Goal: Task Accomplishment & Management: Manage account settings

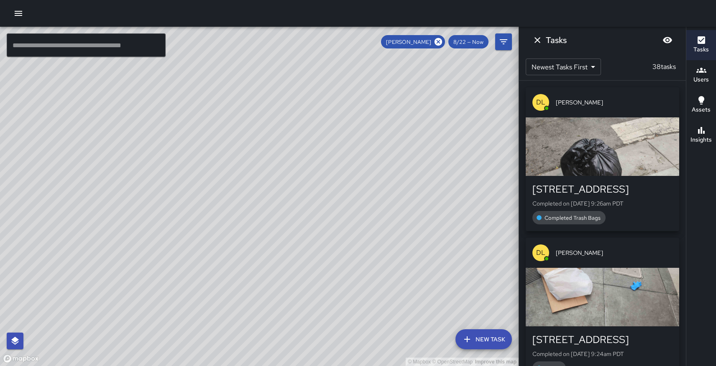
click at [15, 9] on icon "button" at bounding box center [18, 13] width 10 height 10
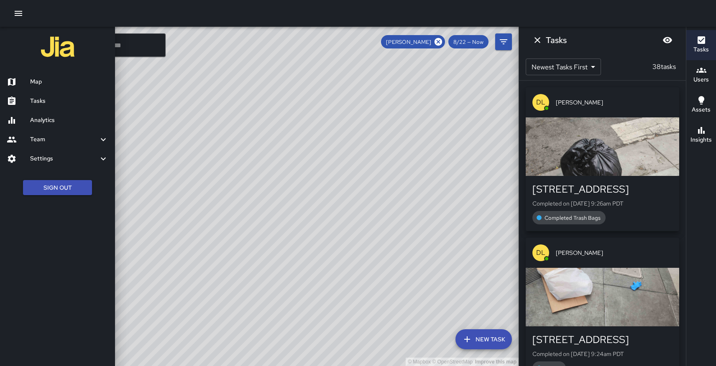
click at [34, 97] on h6 "Tasks" at bounding box center [69, 101] width 78 height 9
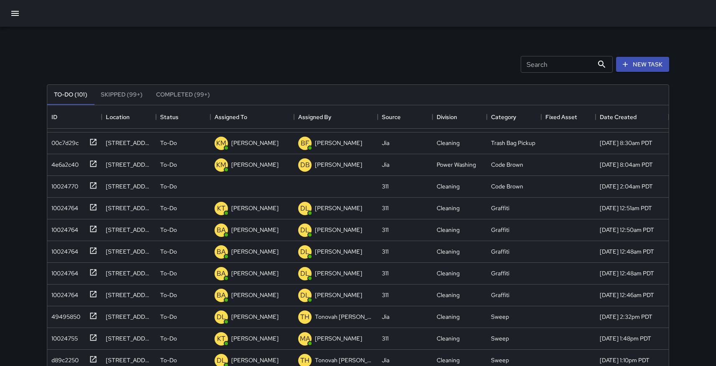
scroll to position [104, 0]
click at [93, 187] on icon at bounding box center [93, 186] width 8 height 8
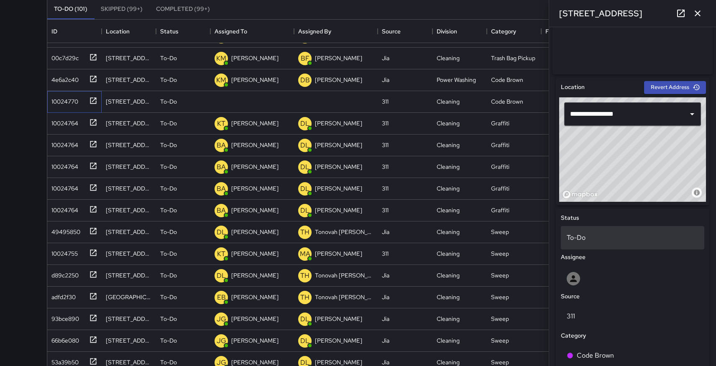
scroll to position [210, 0]
click at [610, 241] on p "To-Do" at bounding box center [633, 238] width 132 height 10
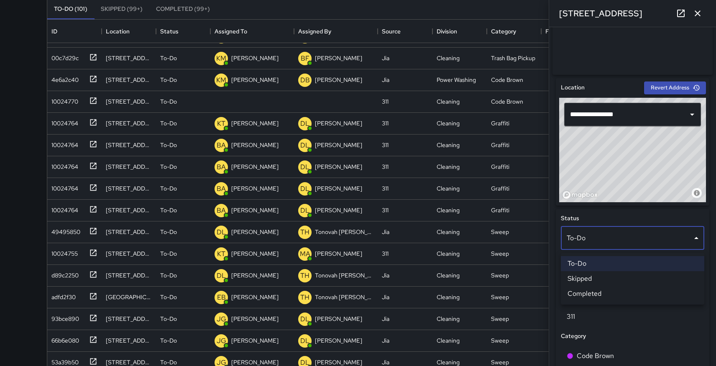
click at [610, 241] on div at bounding box center [358, 183] width 716 height 366
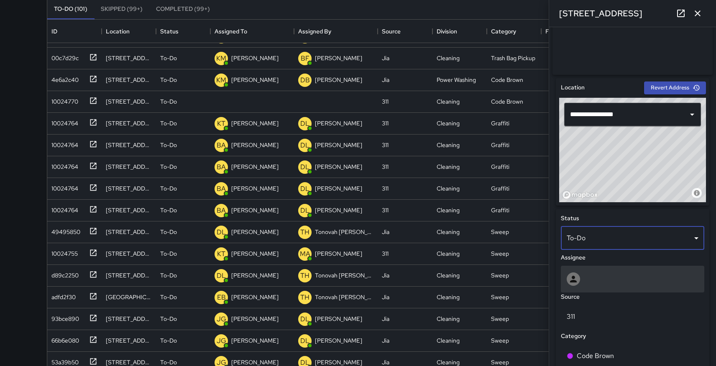
click at [601, 286] on div at bounding box center [633, 279] width 132 height 13
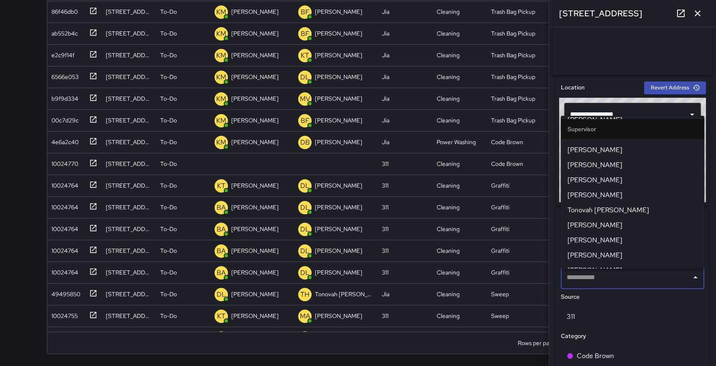
scroll to position [635, 0]
click at [602, 225] on span "[PERSON_NAME]" at bounding box center [633, 225] width 130 height 10
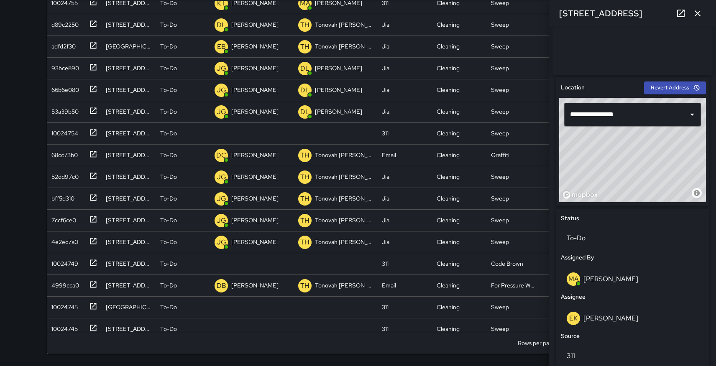
scroll to position [315, 0]
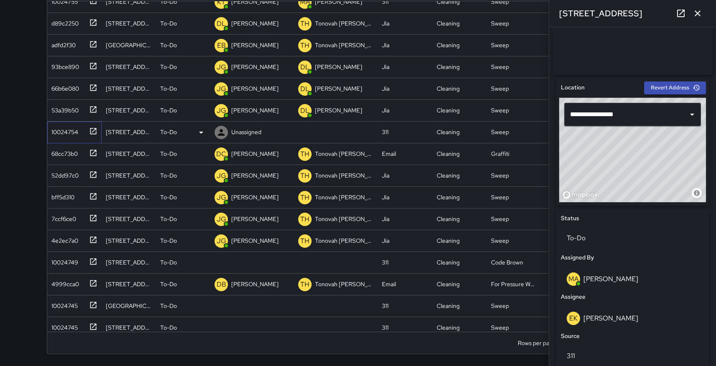
click at [95, 130] on icon at bounding box center [93, 131] width 6 height 6
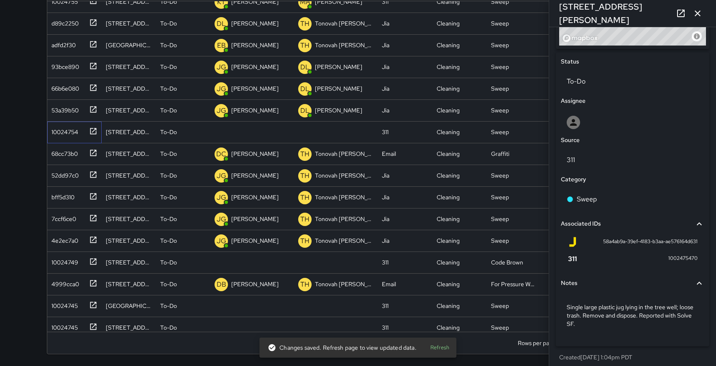
scroll to position [375, 0]
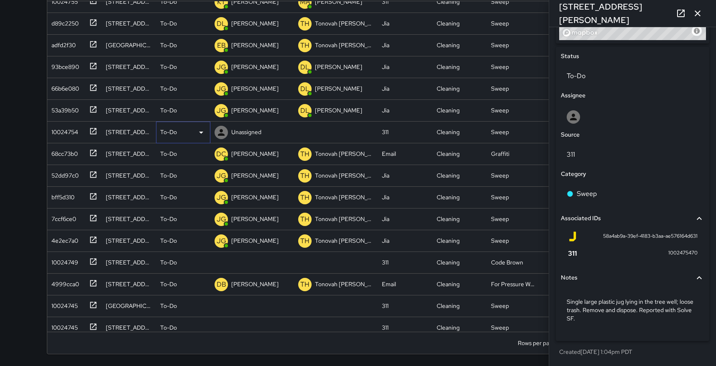
click at [202, 130] on icon at bounding box center [201, 133] width 10 height 10
click at [180, 167] on li "Skipped" at bounding box center [183, 170] width 54 height 15
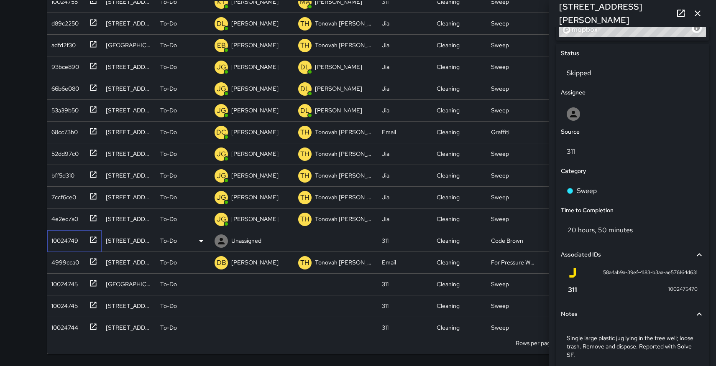
click at [95, 237] on icon at bounding box center [93, 240] width 6 height 6
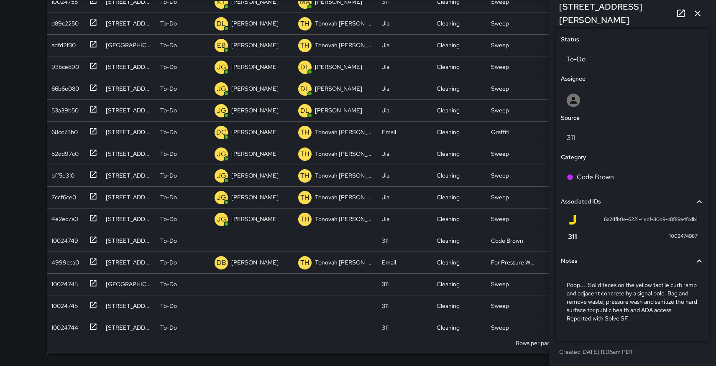
click at [623, 308] on p "Poop.... Solid feces on the yellow tactile curb ramp and adjacent concrete by a…" at bounding box center [633, 302] width 132 height 42
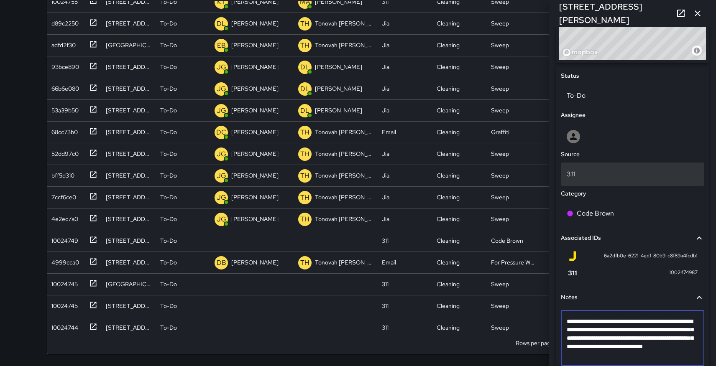
scroll to position [359, 0]
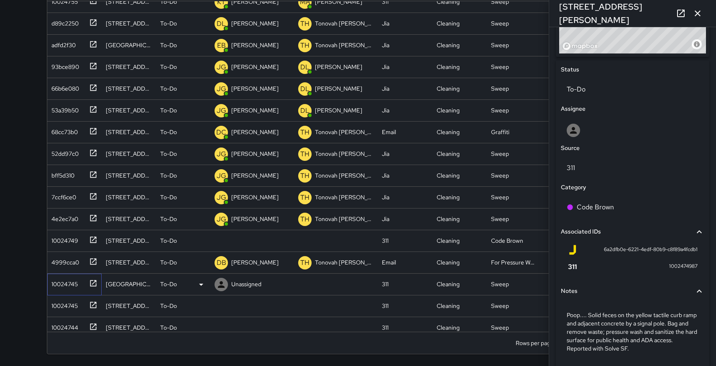
click at [93, 284] on icon at bounding box center [93, 283] width 6 height 6
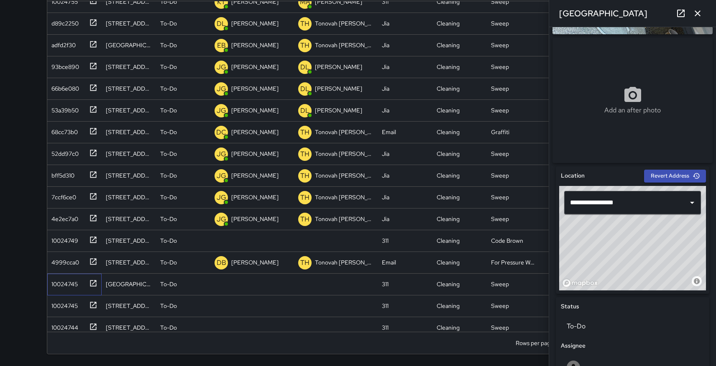
scroll to position [146, 0]
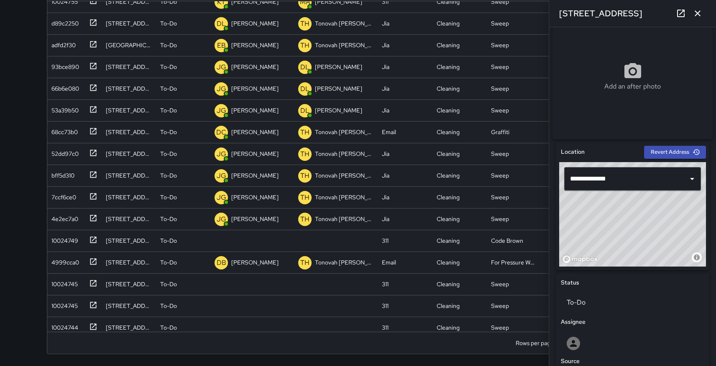
drag, startPoint x: 653, startPoint y: 209, endPoint x: 642, endPoint y: 217, distance: 14.1
click at [642, 217] on div "© Mapbox © OpenStreetMap Improve this map" at bounding box center [632, 214] width 147 height 105
type input "**********"
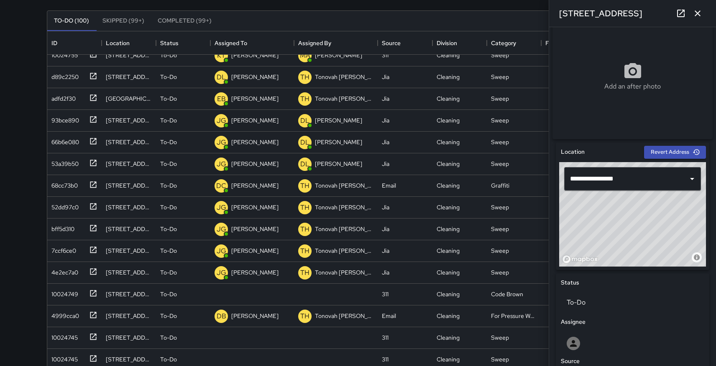
scroll to position [0, 0]
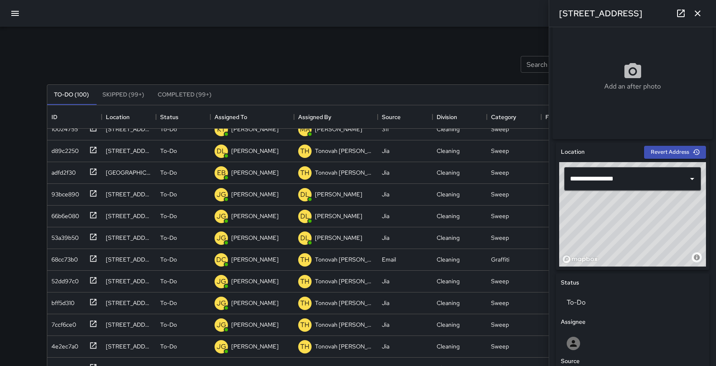
click at [183, 93] on button "Completed (99+)" at bounding box center [184, 95] width 67 height 20
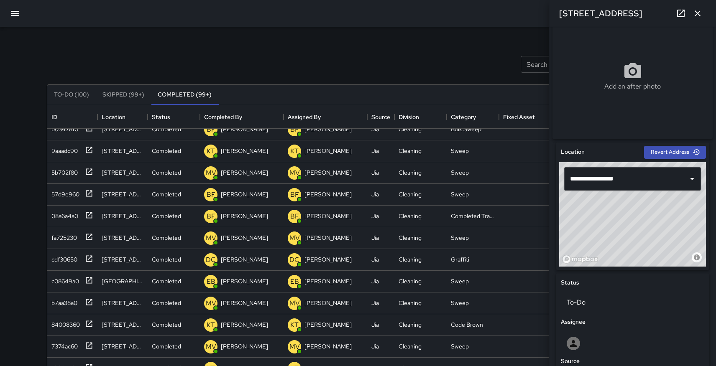
click at [10, 10] on icon "button" at bounding box center [15, 13] width 10 height 10
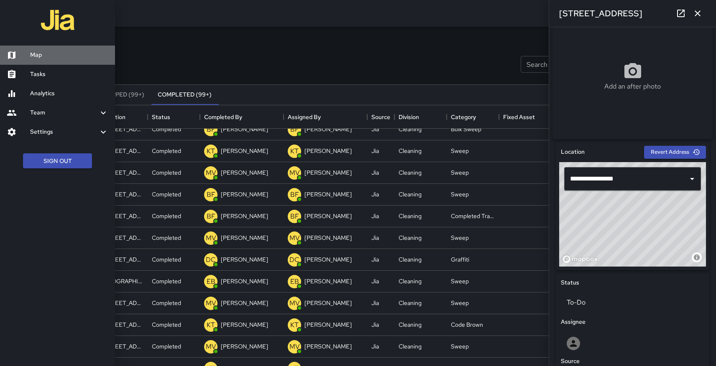
click at [36, 58] on h6 "Map" at bounding box center [69, 55] width 78 height 9
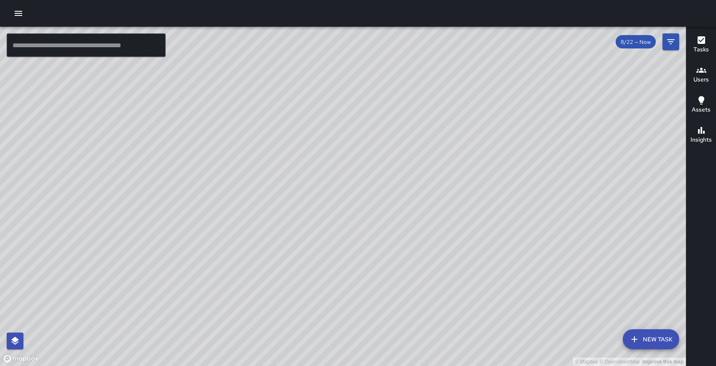
drag, startPoint x: 415, startPoint y: 95, endPoint x: 389, endPoint y: 257, distance: 164.4
click at [389, 257] on div "© Mapbox © OpenStreetMap Improve this map" at bounding box center [343, 197] width 686 height 340
drag, startPoint x: 154, startPoint y: 275, endPoint x: 140, endPoint y: 95, distance: 181.2
click at [140, 95] on div "© Mapbox © OpenStreetMap Improve this map" at bounding box center [343, 197] width 686 height 340
drag, startPoint x: 139, startPoint y: 115, endPoint x: 252, endPoint y: 219, distance: 153.3
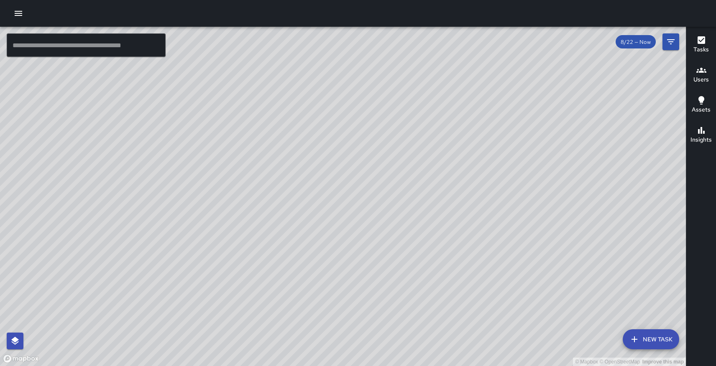
click at [252, 219] on div "© Mapbox © OpenStreetMap Improve this map" at bounding box center [343, 197] width 686 height 340
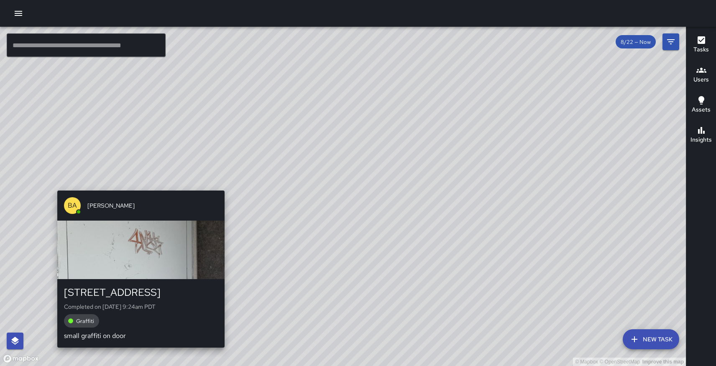
click at [138, 184] on div "© Mapbox © OpenStreetMap Improve this map BA [PERSON_NAME] [STREET_ADDRESS] Com…" at bounding box center [343, 197] width 686 height 340
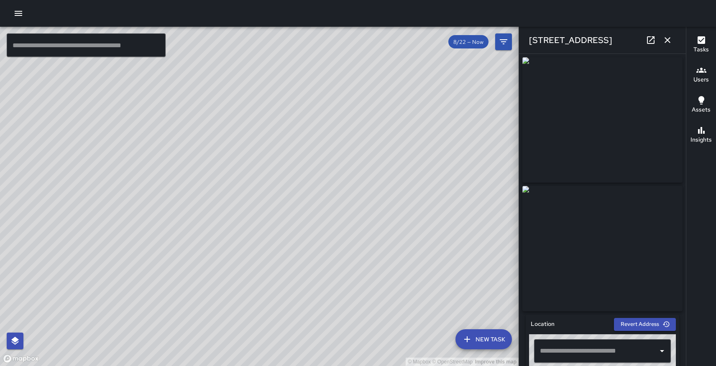
type input "**********"
drag, startPoint x: 445, startPoint y: 257, endPoint x: 361, endPoint y: 197, distance: 103.3
click at [361, 197] on div "© Mapbox © OpenStreetMap Improve this map" at bounding box center [259, 197] width 519 height 340
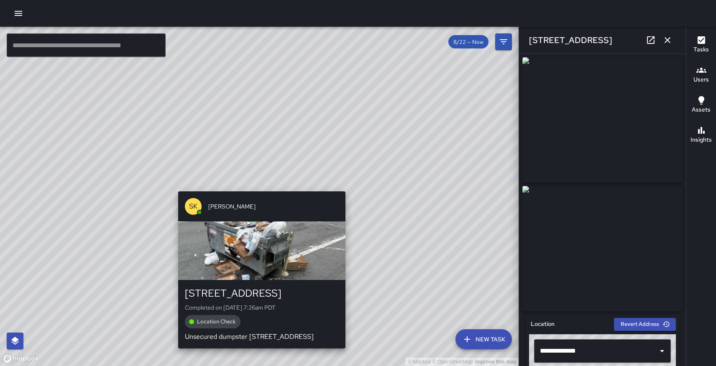
click at [302, 235] on div "button" at bounding box center [261, 251] width 167 height 59
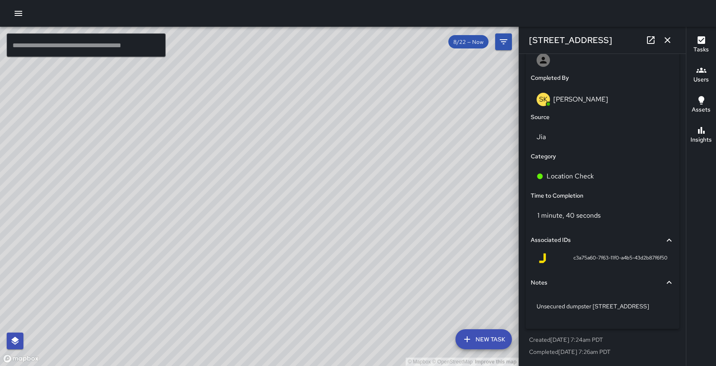
scroll to position [498, 0]
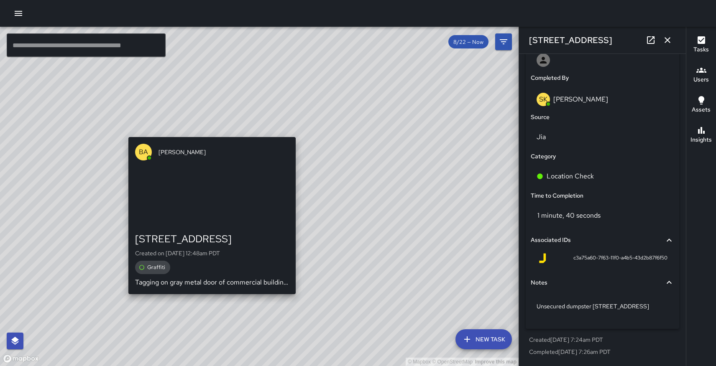
click at [209, 131] on div "© Mapbox © OpenStreetMap Improve this map BA [PERSON_NAME] [STREET_ADDRESS] Cre…" at bounding box center [259, 197] width 519 height 340
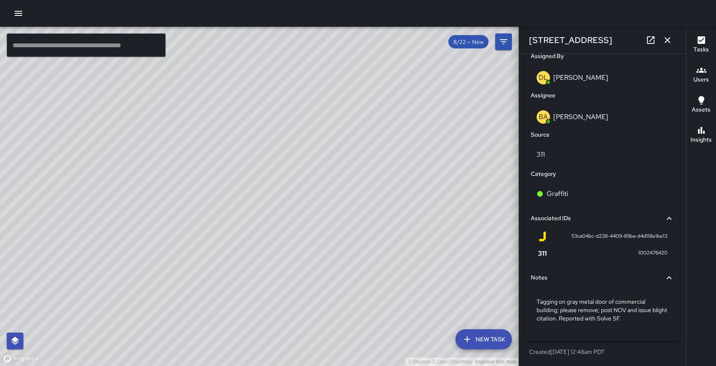
click at [667, 39] on icon "button" at bounding box center [668, 40] width 6 height 6
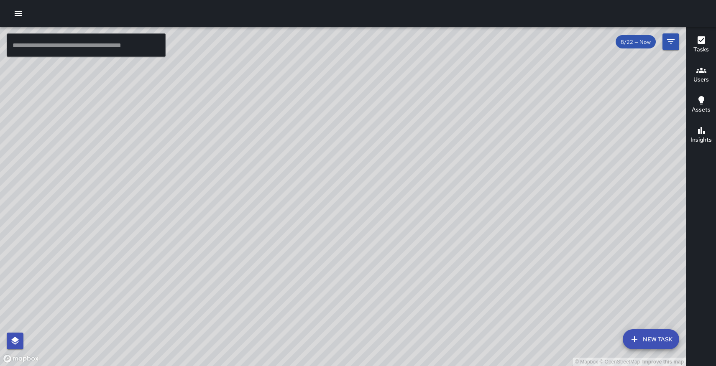
drag, startPoint x: 422, startPoint y: 140, endPoint x: 358, endPoint y: 220, distance: 102.7
click at [358, 220] on div "© Mapbox © OpenStreetMap Improve this map" at bounding box center [343, 197] width 686 height 340
drag, startPoint x: 345, startPoint y: 79, endPoint x: 306, endPoint y: 134, distance: 68.1
click at [306, 134] on div "© Mapbox © OpenStreetMap Improve this map" at bounding box center [343, 197] width 686 height 340
click at [19, 10] on icon "button" at bounding box center [18, 13] width 10 height 10
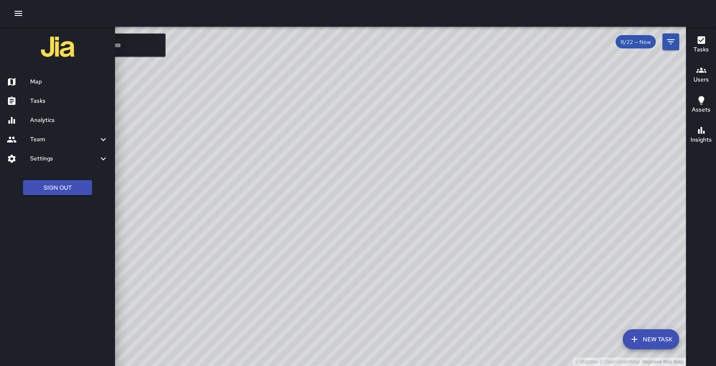
click at [38, 100] on h6 "Tasks" at bounding box center [69, 101] width 78 height 9
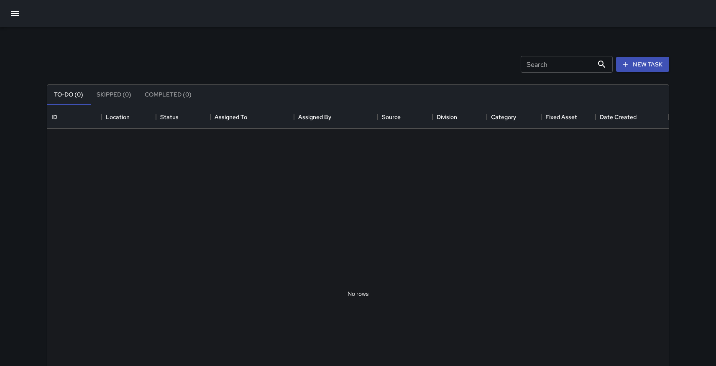
scroll to position [354, 622]
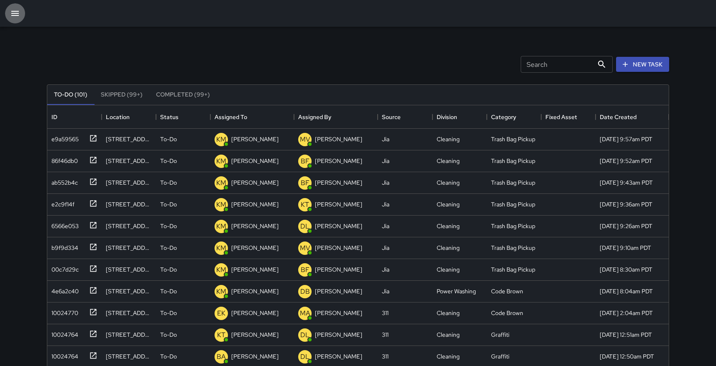
click at [14, 9] on icon "button" at bounding box center [15, 13] width 10 height 10
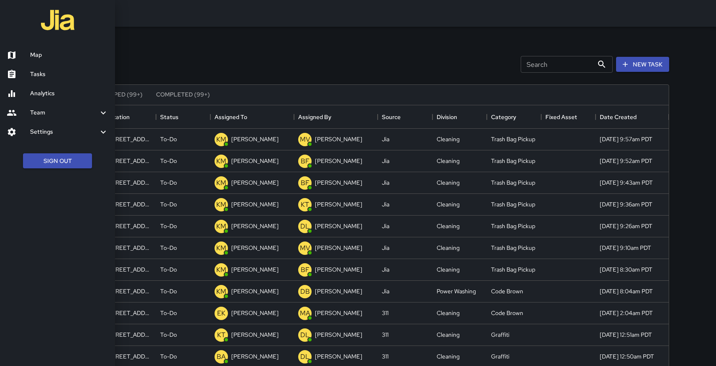
click at [56, 131] on h6 "Settings" at bounding box center [64, 132] width 68 height 9
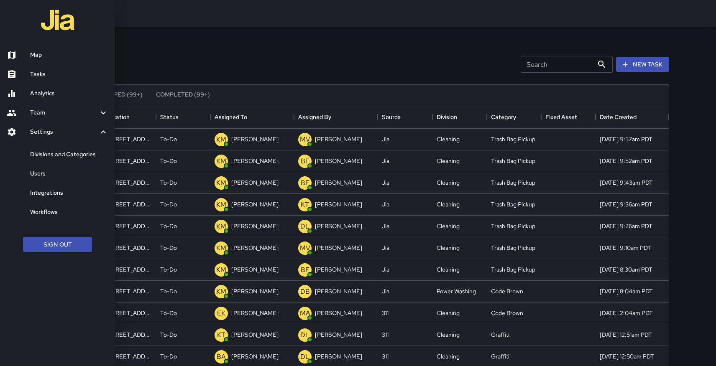
click at [64, 149] on link "Divisions and Categories" at bounding box center [57, 154] width 115 height 19
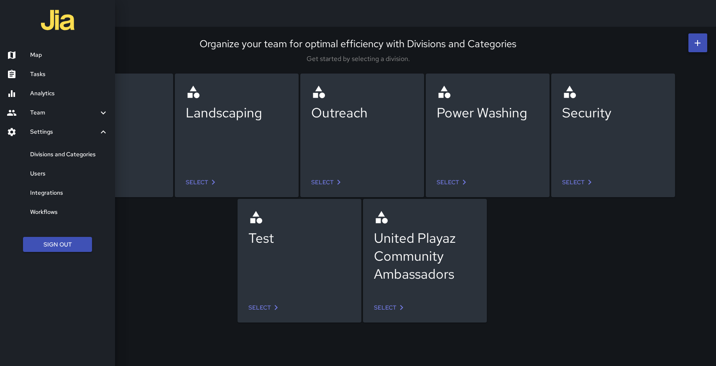
click at [190, 238] on div at bounding box center [358, 183] width 716 height 366
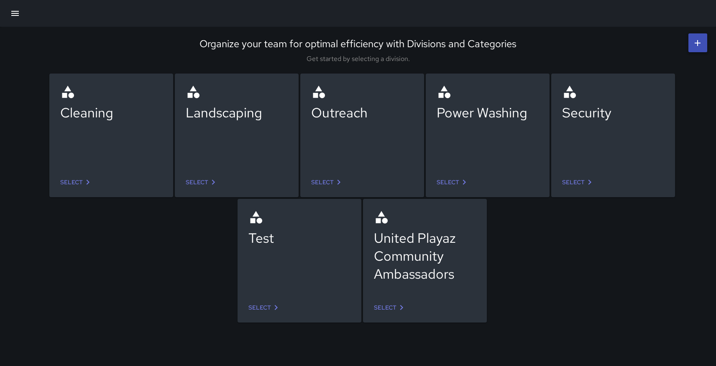
click at [87, 182] on icon at bounding box center [88, 182] width 3 height 5
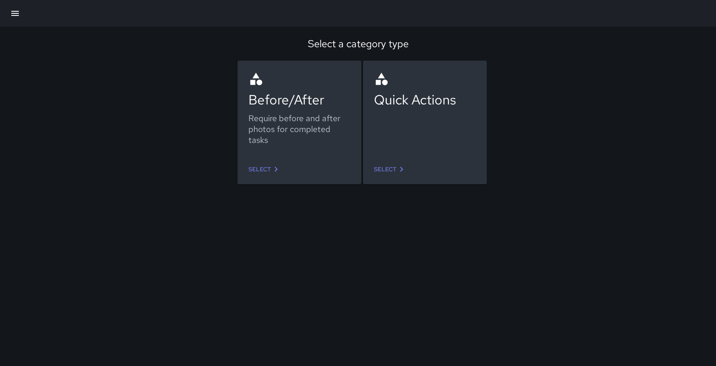
click at [264, 166] on link "Select" at bounding box center [264, 169] width 39 height 15
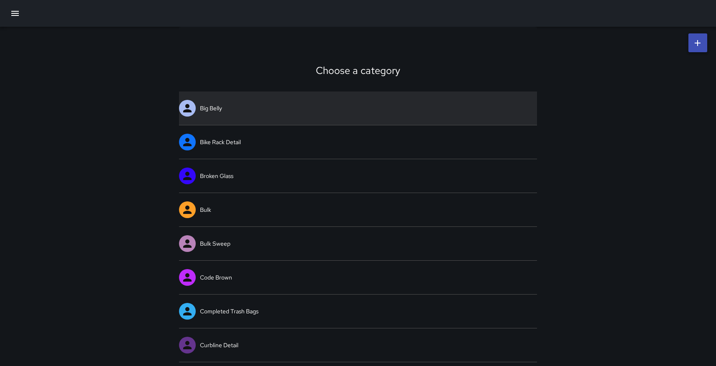
click at [195, 107] on div at bounding box center [187, 108] width 17 height 17
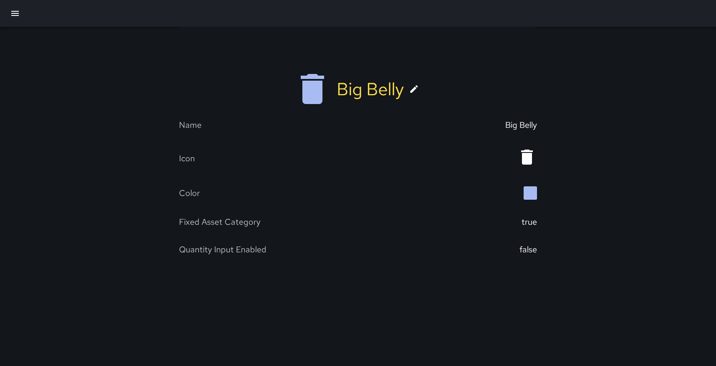
click at [414, 87] on icon at bounding box center [414, 89] width 10 height 10
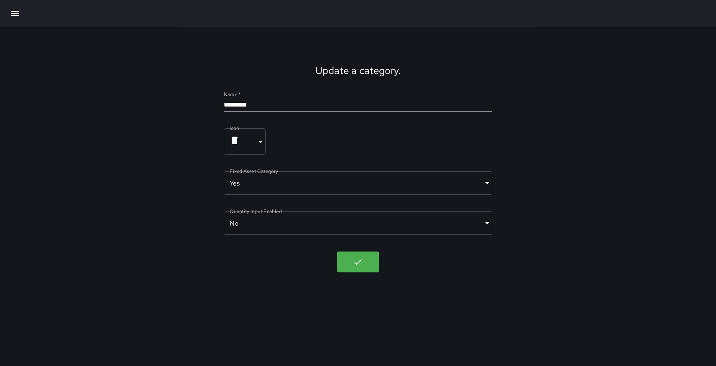
click at [263, 143] on body "Update a category. Name   * ********* Icon ****** ​ Fixed Asset Category Yes **…" at bounding box center [358, 183] width 716 height 366
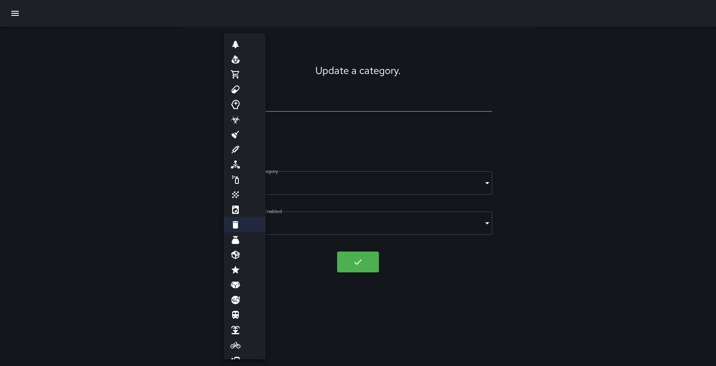
click at [554, 65] on div at bounding box center [358, 183] width 716 height 366
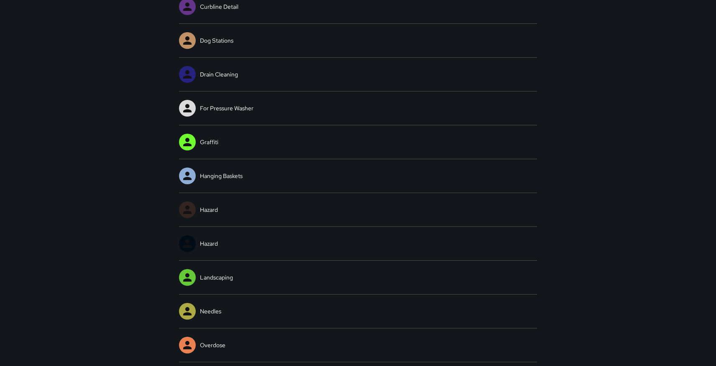
scroll to position [345, 0]
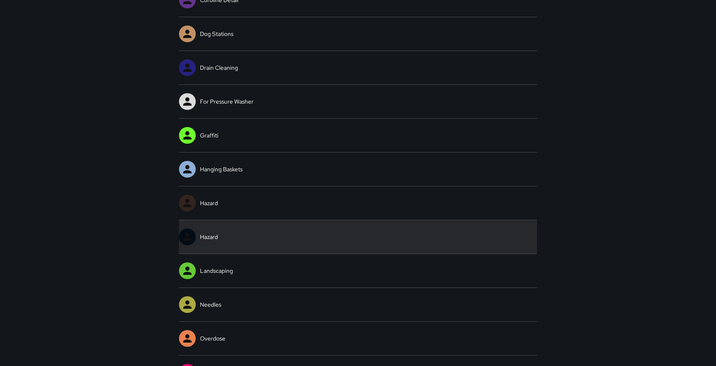
click at [248, 228] on link "Hazard" at bounding box center [358, 236] width 358 height 33
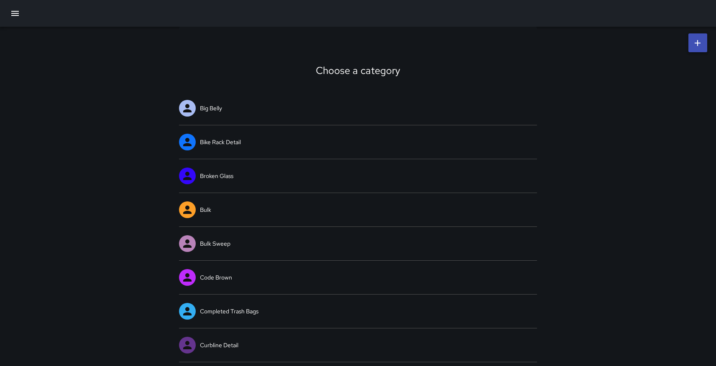
scroll to position [345, 0]
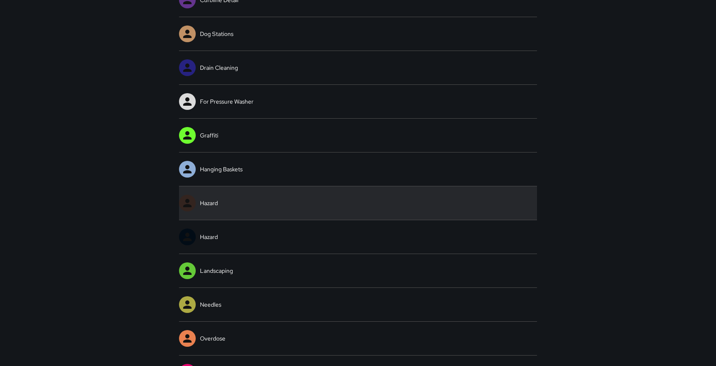
click at [252, 207] on link "Hazard" at bounding box center [358, 203] width 358 height 33
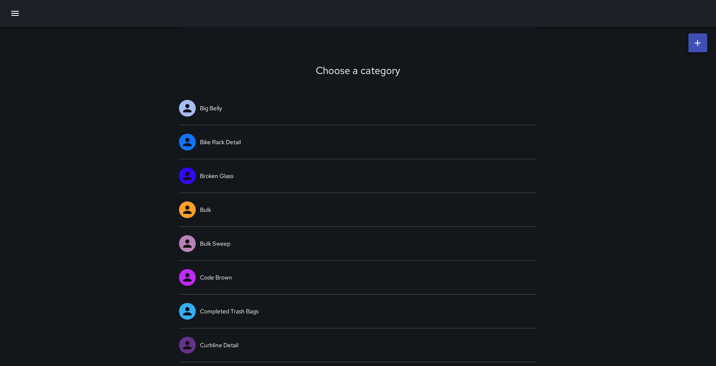
click at [11, 13] on icon "button" at bounding box center [15, 13] width 8 height 5
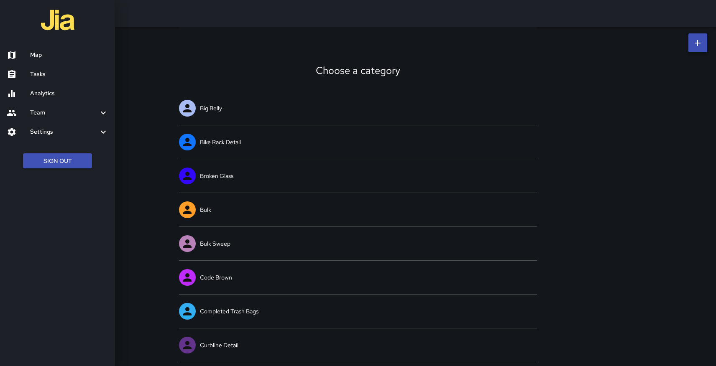
click at [166, 47] on div at bounding box center [358, 183] width 716 height 366
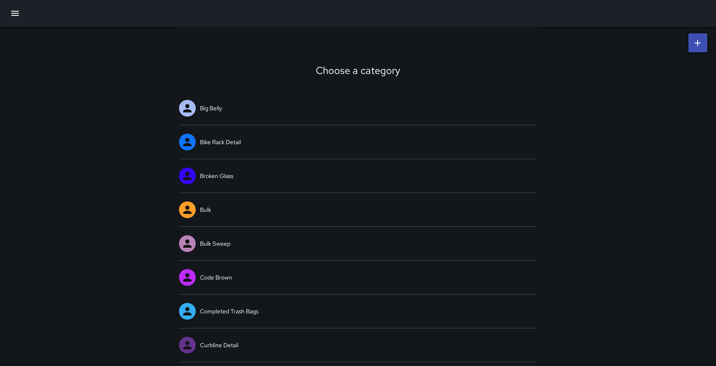
click at [15, 8] on button "button" at bounding box center [15, 13] width 20 height 20
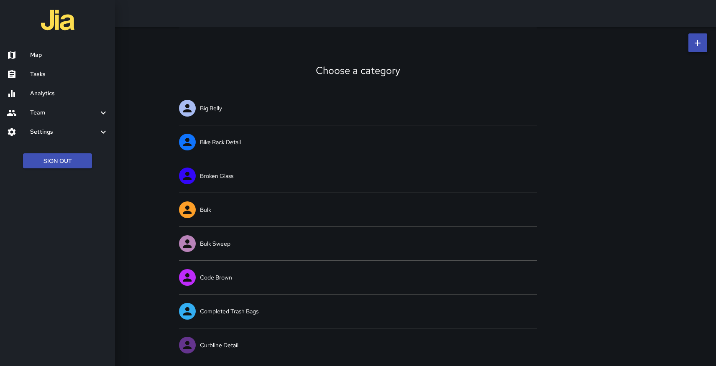
click at [35, 73] on h6 "Tasks" at bounding box center [69, 74] width 78 height 9
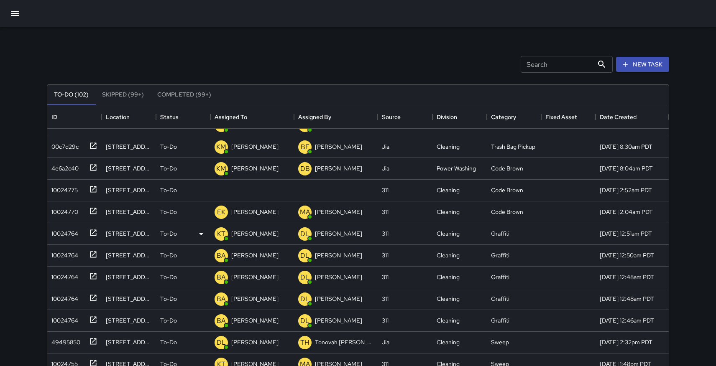
scroll to position [122, 0]
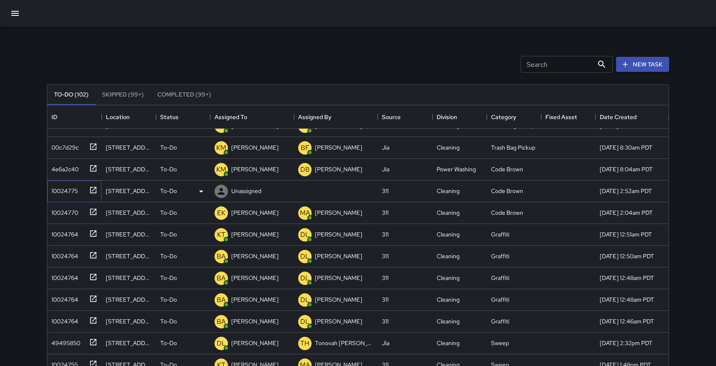
click at [92, 188] on icon at bounding box center [93, 190] width 8 height 8
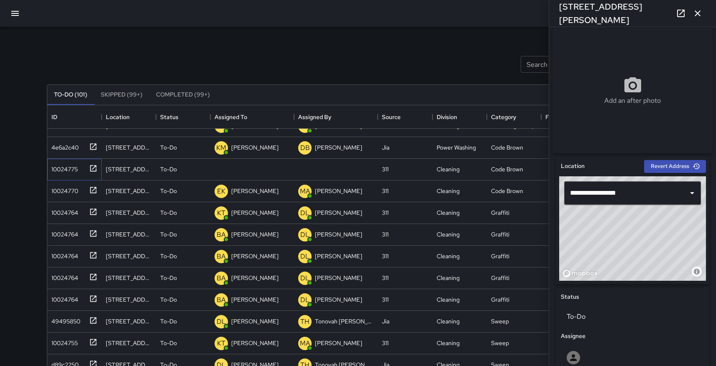
scroll to position [100, 0]
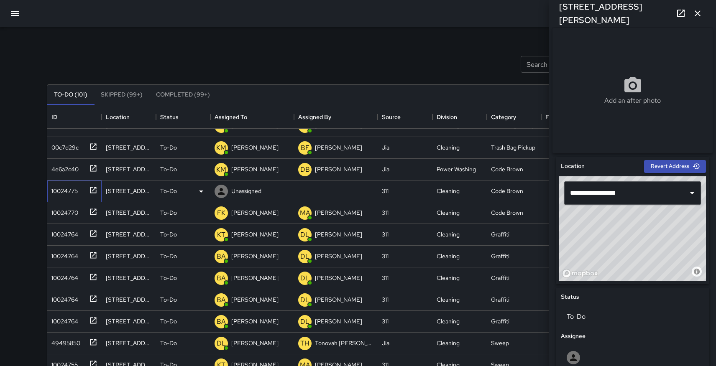
click at [94, 189] on icon at bounding box center [93, 190] width 6 height 6
click at [200, 189] on icon at bounding box center [201, 192] width 10 height 10
click at [248, 192] on div at bounding box center [358, 183] width 716 height 366
click at [248, 192] on p "Unassigned" at bounding box center [246, 191] width 30 height 8
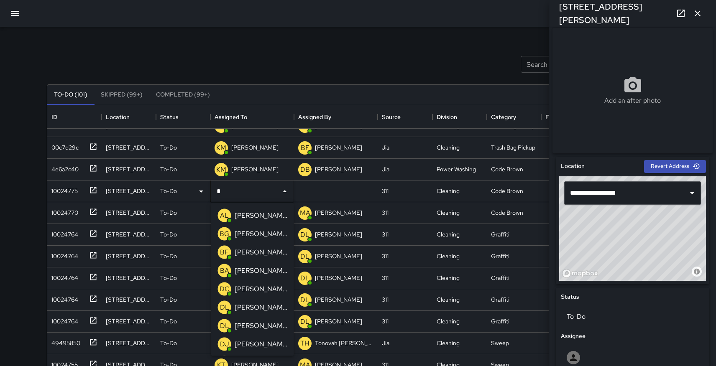
type input "**"
click at [261, 254] on p "[PERSON_NAME]" at bounding box center [261, 253] width 53 height 10
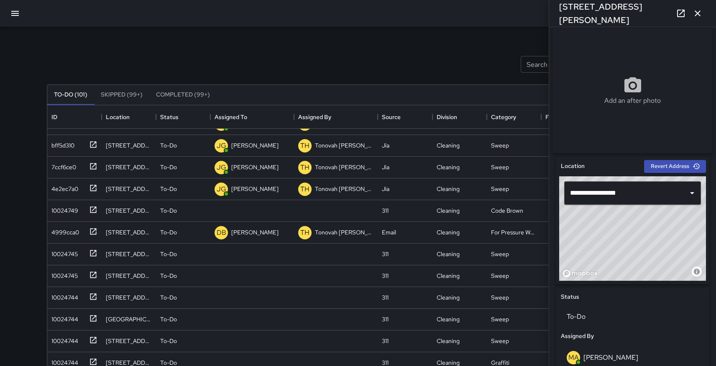
scroll to position [495, 0]
click at [95, 208] on icon at bounding box center [93, 209] width 6 height 6
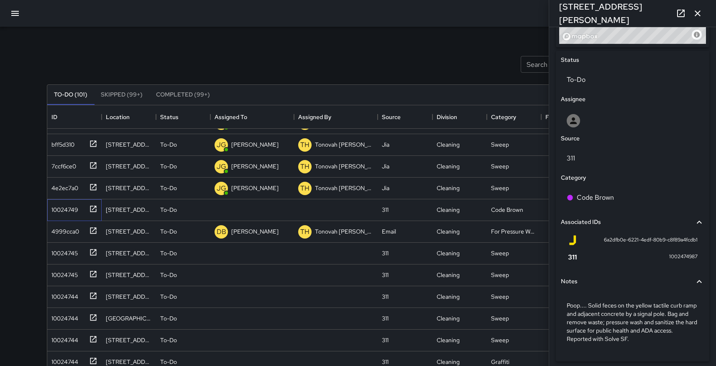
scroll to position [392, 0]
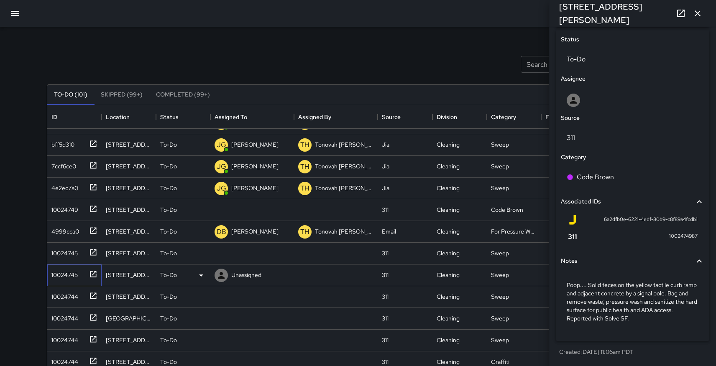
click at [93, 274] on icon at bounding box center [93, 274] width 8 height 8
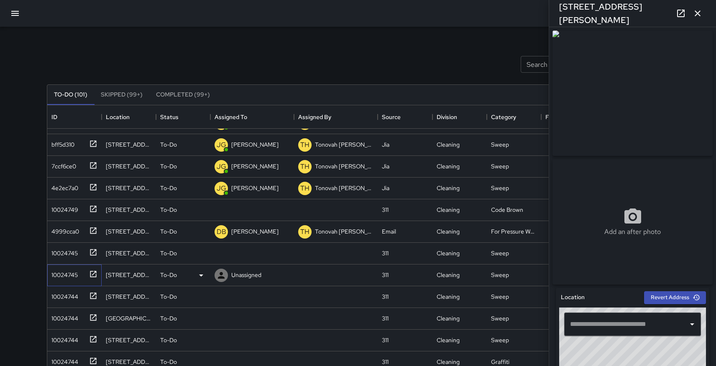
type input "**********"
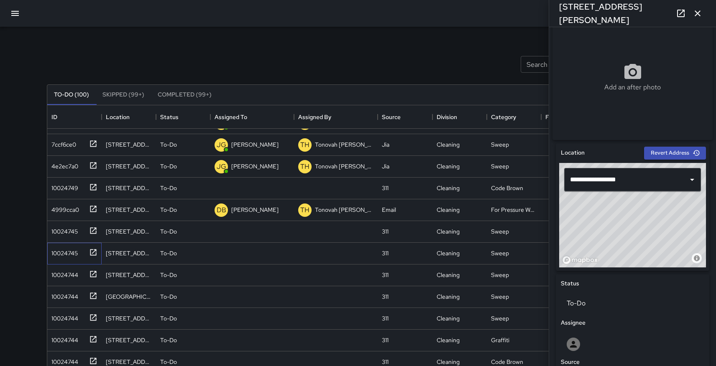
scroll to position [473, 0]
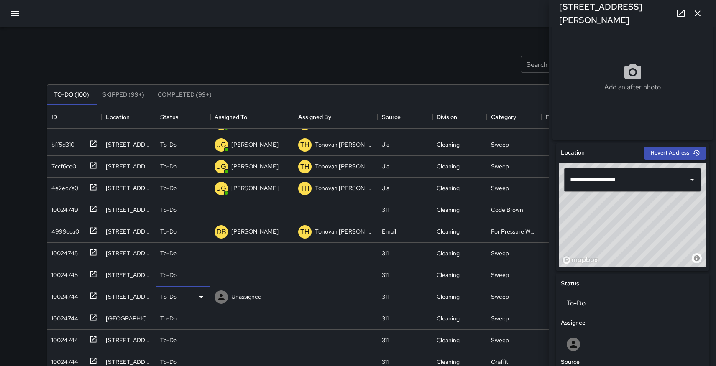
click at [172, 297] on p "To-Do" at bounding box center [168, 297] width 17 height 8
click at [169, 333] on li "Skipped" at bounding box center [183, 334] width 54 height 15
click at [14, 10] on icon "button" at bounding box center [15, 13] width 10 height 10
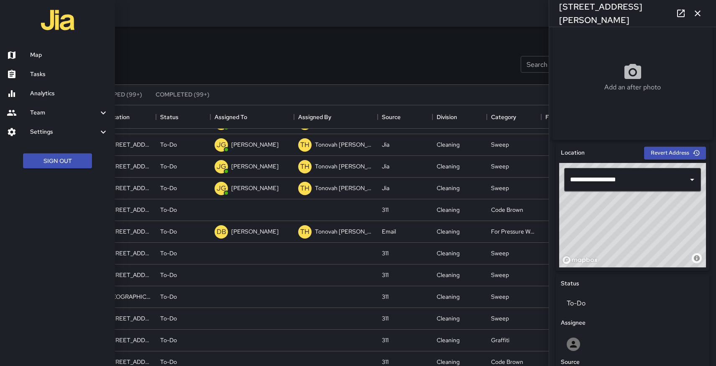
click at [42, 52] on h6 "Map" at bounding box center [69, 55] width 78 height 9
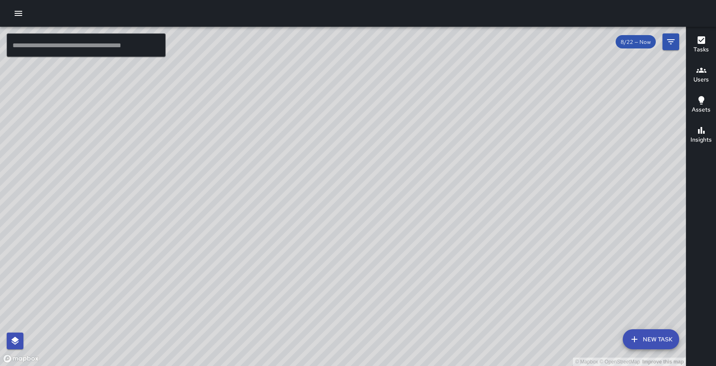
click at [310, 177] on div "© Mapbox © OpenStreetMap Improve this map" at bounding box center [343, 197] width 686 height 340
drag, startPoint x: 368, startPoint y: 151, endPoint x: 257, endPoint y: 218, distance: 129.7
click at [257, 218] on div "© Mapbox © OpenStreetMap Improve this map" at bounding box center [343, 197] width 686 height 340
drag, startPoint x: 142, startPoint y: 289, endPoint x: 213, endPoint y: 179, distance: 131.3
click at [213, 179] on div "© Mapbox © OpenStreetMap Improve this map" at bounding box center [343, 197] width 686 height 340
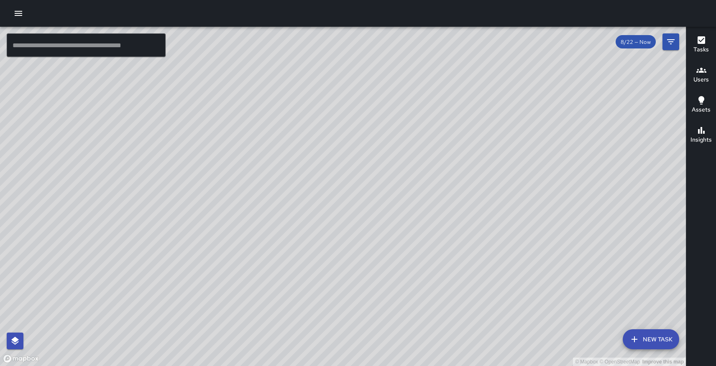
drag, startPoint x: 357, startPoint y: 146, endPoint x: 206, endPoint y: 268, distance: 193.7
click at [206, 268] on div "© Mapbox © OpenStreetMap Improve this map" at bounding box center [343, 197] width 686 height 340
drag, startPoint x: 604, startPoint y: 215, endPoint x: 424, endPoint y: 123, distance: 202.8
click at [424, 123] on div "© Mapbox © OpenStreetMap Improve this map" at bounding box center [343, 197] width 686 height 340
drag, startPoint x: 425, startPoint y: 110, endPoint x: 446, endPoint y: 86, distance: 32.3
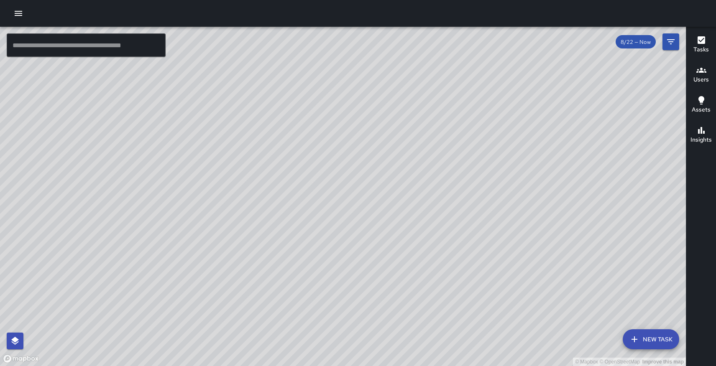
click at [446, 86] on div "© Mapbox © OpenStreetMap Improve this map" at bounding box center [343, 197] width 686 height 340
drag, startPoint x: 307, startPoint y: 58, endPoint x: 400, endPoint y: 20, distance: 100.1
click at [400, 20] on div "© Mapbox © OpenStreetMap Improve this map ​ New Task 8/22 — Now Map Layers Task…" at bounding box center [358, 183] width 716 height 366
drag, startPoint x: 405, startPoint y: 230, endPoint x: 378, endPoint y: 228, distance: 27.3
click at [378, 228] on div "© Mapbox © OpenStreetMap Improve this map" at bounding box center [343, 197] width 686 height 340
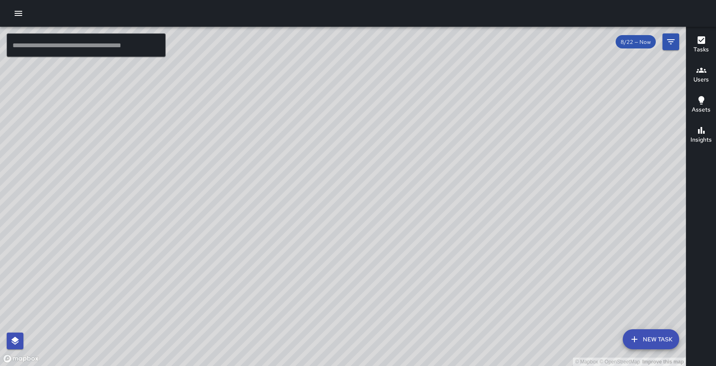
drag, startPoint x: 398, startPoint y: 241, endPoint x: 452, endPoint y: 225, distance: 56.5
click at [452, 225] on div "© Mapbox © OpenStreetMap Improve this map" at bounding box center [343, 197] width 686 height 340
